Goal: Transaction & Acquisition: Purchase product/service

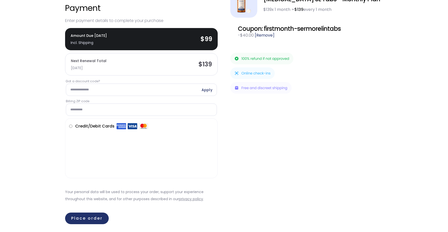
scroll to position [65, 0]
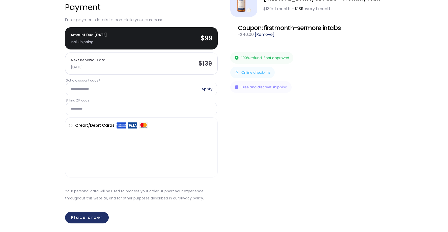
click at [235, 188] on div "**********" at bounding box center [306, 107] width 152 height 235
click at [87, 215] on button "Place order" at bounding box center [88, 217] width 46 height 12
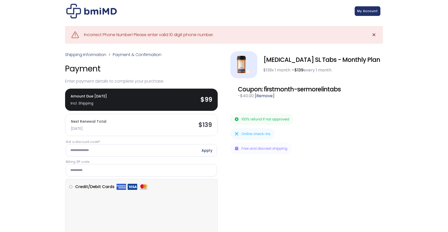
scroll to position [2, 0]
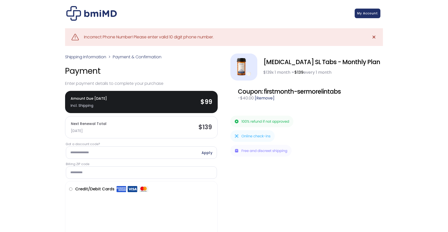
click at [133, 35] on div "Incorrect Phone Number! Please enter valid 10 digit phone number." at bounding box center [149, 37] width 130 height 7
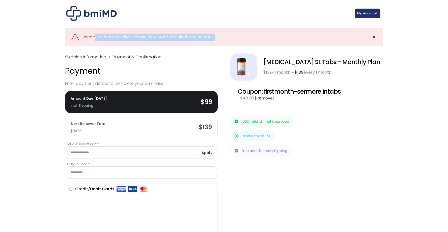
click at [133, 35] on div "Incorrect Phone Number! Please enter valid 10 digit phone number." at bounding box center [149, 37] width 130 height 7
click at [104, 155] on input "Got a discount code?" at bounding box center [141, 152] width 151 height 12
click at [155, 80] on p "Enter payment details to complete your purchase" at bounding box center [141, 83] width 152 height 7
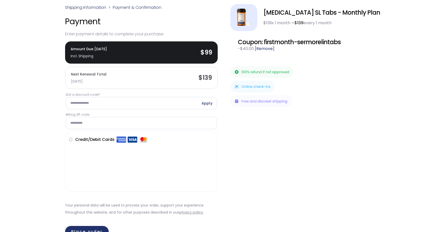
scroll to position [0, 0]
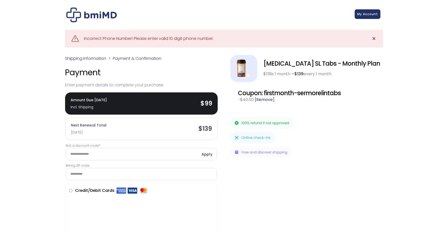
click at [364, 13] on span "My Account" at bounding box center [367, 14] width 21 height 4
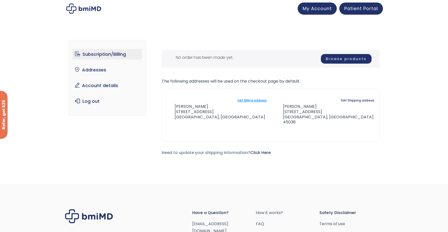
click at [253, 102] on link "Edit Billing address" at bounding box center [251, 100] width 29 height 7
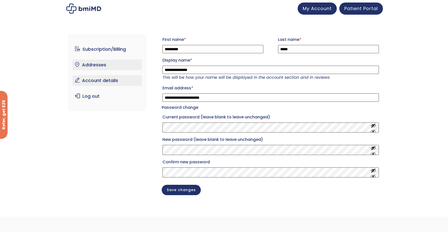
click at [104, 65] on link "Addresses" at bounding box center [107, 64] width 70 height 11
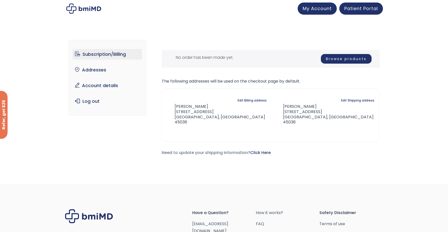
click at [344, 59] on link "Browse products" at bounding box center [346, 59] width 51 height 10
